Goal: Task Accomplishment & Management: Manage account settings

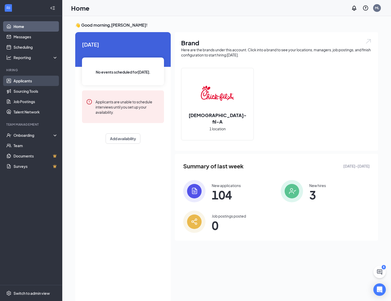
click at [26, 82] on link "Applicants" at bounding box center [35, 81] width 44 height 10
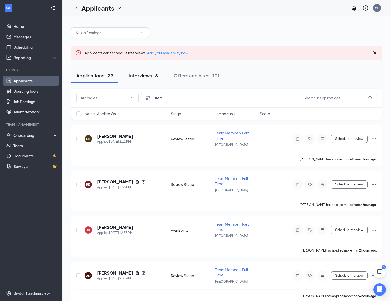
click at [155, 76] on div "Interviews · 8" at bounding box center [143, 75] width 29 height 6
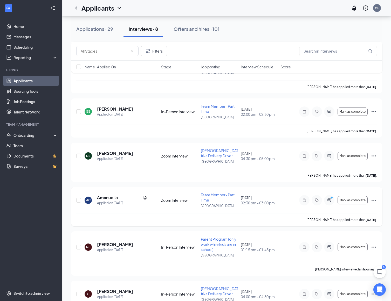
scroll to position [185, 0]
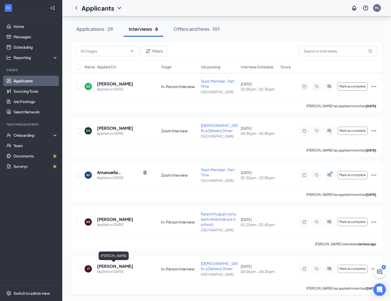
click at [119, 265] on h5 "[PERSON_NAME]" at bounding box center [115, 267] width 36 height 6
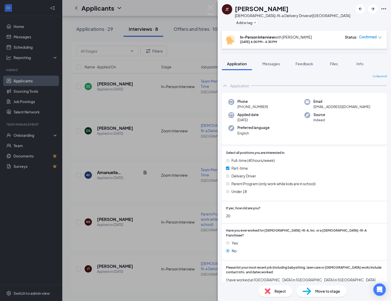
click at [385, 9] on icon "Ellipses" at bounding box center [383, 8] width 5 height 1
click at [353, 20] on link "View full application" at bounding box center [355, 20] width 56 height 5
click at [38, 193] on div "[PERSON_NAME] [PERSON_NAME] [DEMOGRAPHIC_DATA]-fil-a Delivery Driver at [GEOGRA…" at bounding box center [195, 150] width 391 height 301
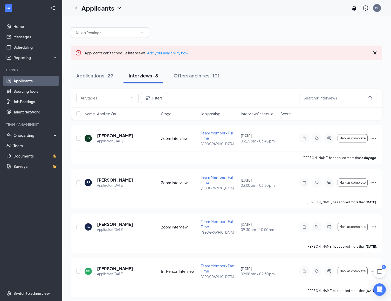
click at [143, 80] on button "Interviews · 8" at bounding box center [143, 76] width 40 height 16
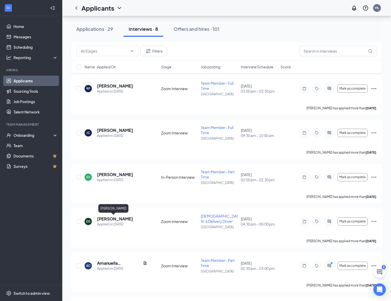
scroll to position [93, 0]
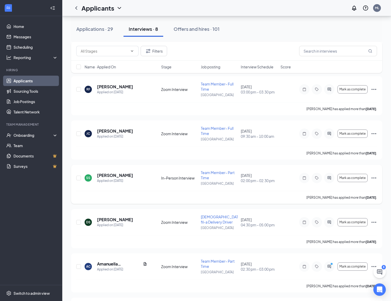
click at [374, 178] on icon "Ellipses" at bounding box center [373, 178] width 6 height 6
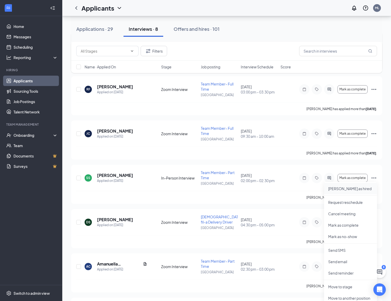
click at [356, 188] on p "[PERSON_NAME] as hired" at bounding box center [350, 188] width 45 height 5
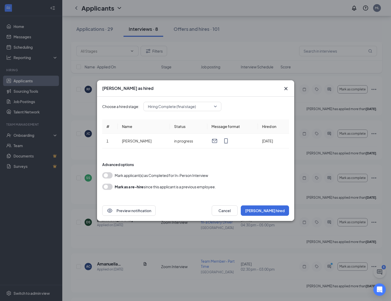
click at [105, 173] on button "button" at bounding box center [107, 175] width 10 height 6
click at [269, 209] on button "[PERSON_NAME] hired" at bounding box center [265, 211] width 48 height 10
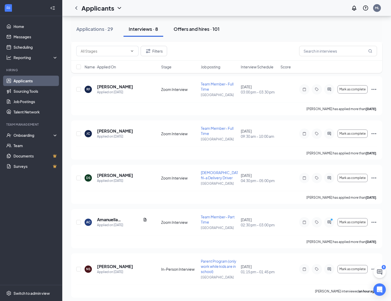
click at [199, 31] on div "Offers and hires · 101" at bounding box center [196, 29] width 46 height 6
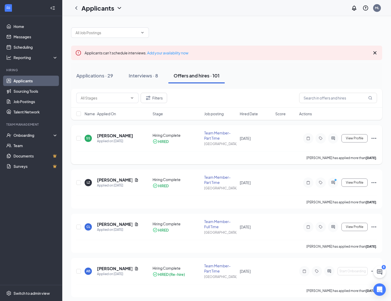
click at [372, 139] on icon "Ellipses" at bounding box center [373, 138] width 6 height 6
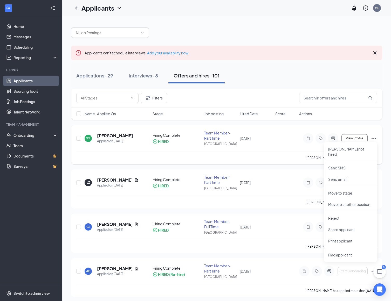
click at [124, 132] on div "SS [PERSON_NAME] Applied on [DATE] Hiring Complete HIRED Team Member- Part Time…" at bounding box center [226, 140] width 300 height 21
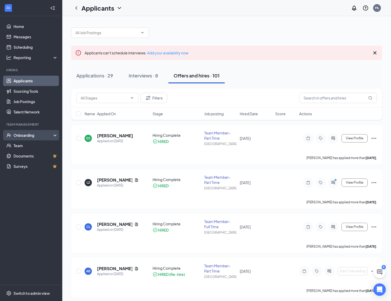
click at [44, 135] on div "Onboarding" at bounding box center [33, 135] width 40 height 5
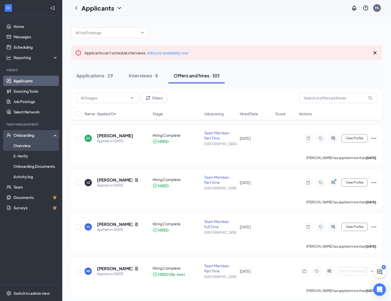
click at [29, 143] on link "Overview" at bounding box center [35, 145] width 44 height 10
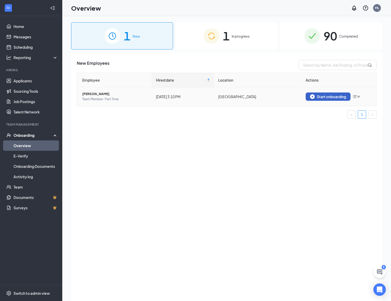
click at [339, 97] on div "Start onboarding" at bounding box center [328, 96] width 36 height 5
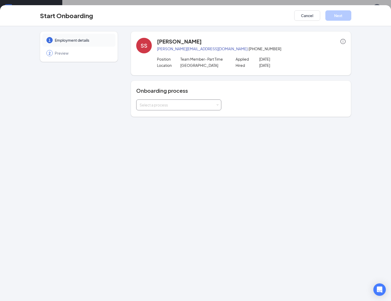
click at [202, 103] on div "Select a process" at bounding box center [177, 104] width 76 height 5
click at [189, 115] on li "New Hire Orientation" at bounding box center [178, 115] width 85 height 9
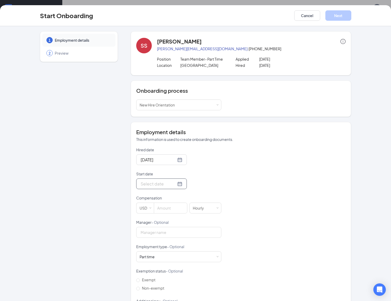
click at [173, 182] on div at bounding box center [161, 184] width 42 height 6
type input "[DATE]"
click at [151, 253] on div "1" at bounding box center [153, 253] width 6 height 6
drag, startPoint x: 231, startPoint y: 176, endPoint x: 213, endPoint y: 195, distance: 26.8
click at [231, 176] on div "Hired date [DATE] Start date [DATE] [DATE] Su Mo Tu We Th Fr Sa 31 1 2 3 4 5 6 …" at bounding box center [240, 232] width 209 height 170
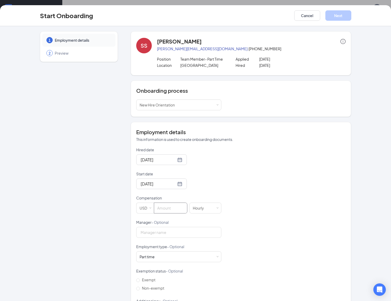
drag, startPoint x: 162, startPoint y: 213, endPoint x: 165, endPoint y: 214, distance: 3.4
click at [162, 213] on input at bounding box center [170, 208] width 33 height 10
type input "13"
click at [334, 18] on button "Next" at bounding box center [338, 15] width 26 height 10
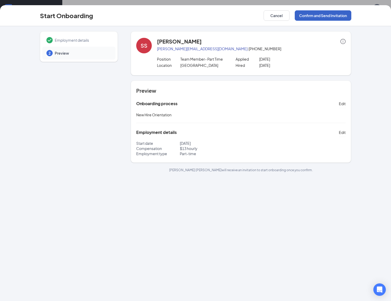
click at [329, 17] on button "Confirm and Send Invitation" at bounding box center [322, 15] width 57 height 10
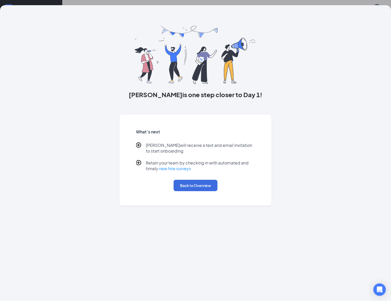
click at [207, 196] on div "What’s next [PERSON_NAME] will receive a text and email invitation to start onb…" at bounding box center [195, 160] width 131 height 75
click at [209, 192] on div "What’s next [PERSON_NAME] will receive a text and email invitation to start onb…" at bounding box center [195, 160] width 131 height 75
drag, startPoint x: 202, startPoint y: 186, endPoint x: 236, endPoint y: 176, distance: 35.6
click at [201, 186] on button "Back to Overview" at bounding box center [195, 185] width 44 height 11
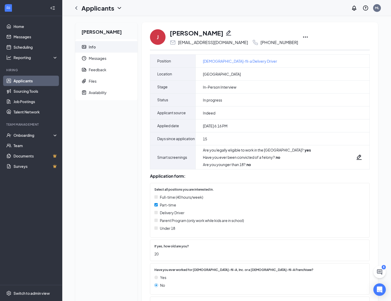
click at [302, 38] on icon "Ellipses" at bounding box center [305, 37] width 6 height 6
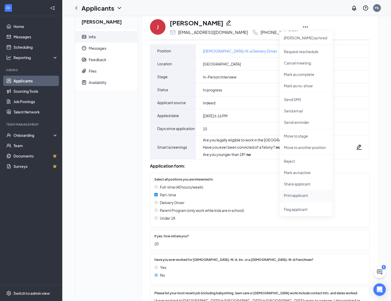
scroll to position [11, 0]
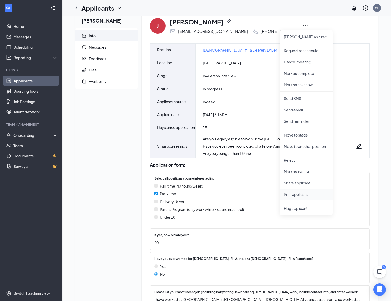
click at [304, 195] on p "Print applicant" at bounding box center [306, 194] width 45 height 5
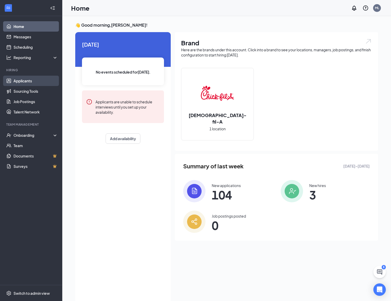
click at [29, 83] on link "Applicants" at bounding box center [35, 81] width 44 height 10
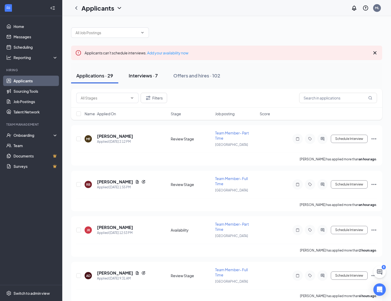
scroll to position [0, 0]
click at [150, 76] on div "Interviews · 7" at bounding box center [143, 75] width 29 height 6
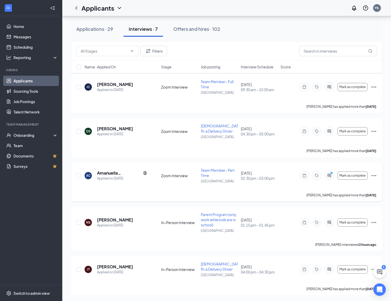
scroll to position [140, 0]
click at [371, 267] on icon "Ellipses" at bounding box center [373, 269] width 6 height 6
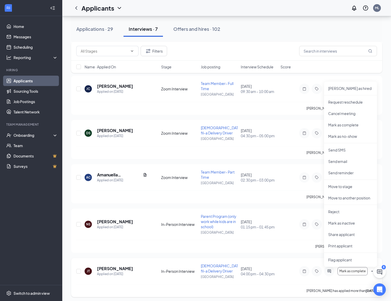
scroll to position [139, 0]
click at [355, 244] on p "Print applicant" at bounding box center [350, 245] width 45 height 5
